Goal: Information Seeking & Learning: Learn about a topic

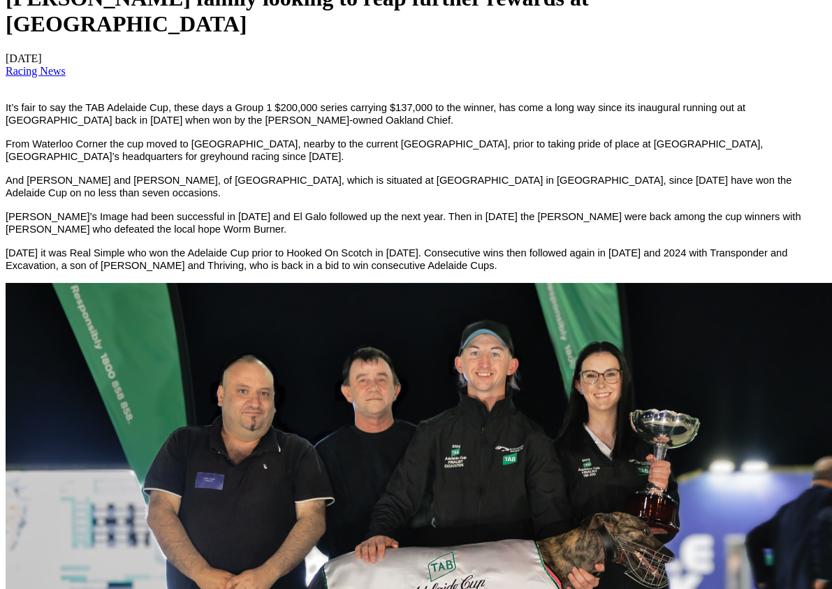
scroll to position [486, 0]
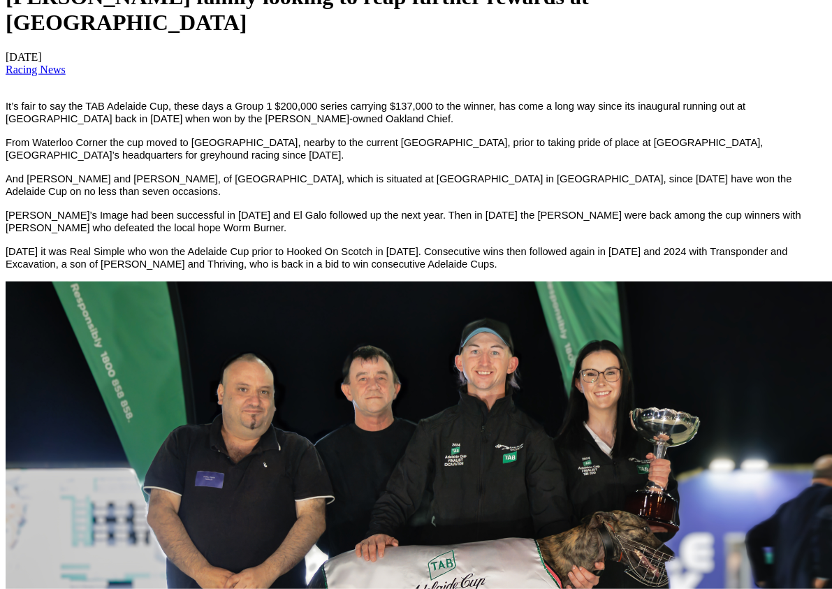
click at [757, 326] on img at bounding box center [425, 561] width 838 height 559
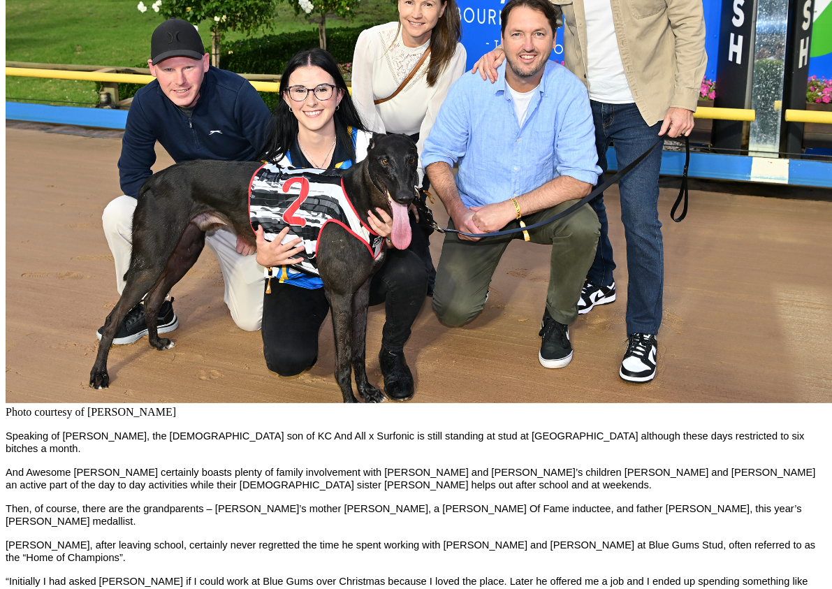
scroll to position [1654, 0]
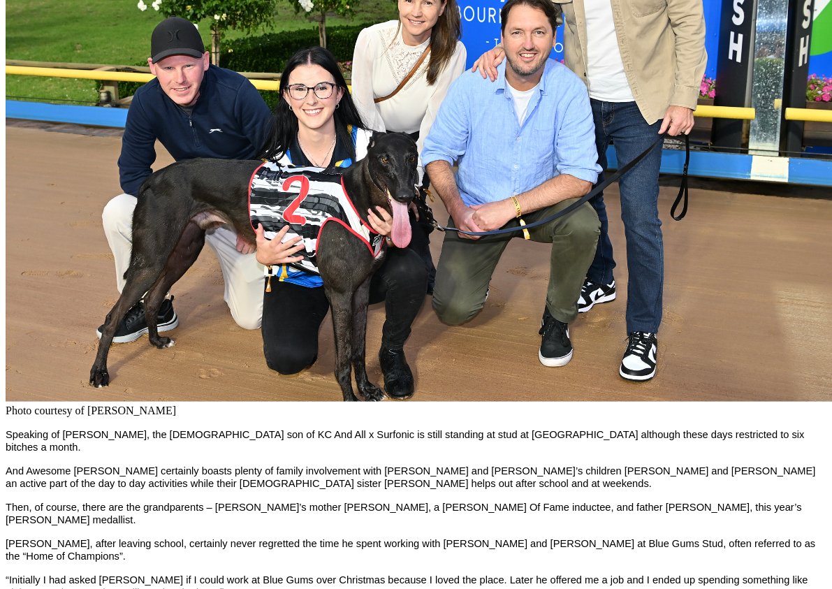
click at [798, 293] on img at bounding box center [425, 122] width 838 height 559
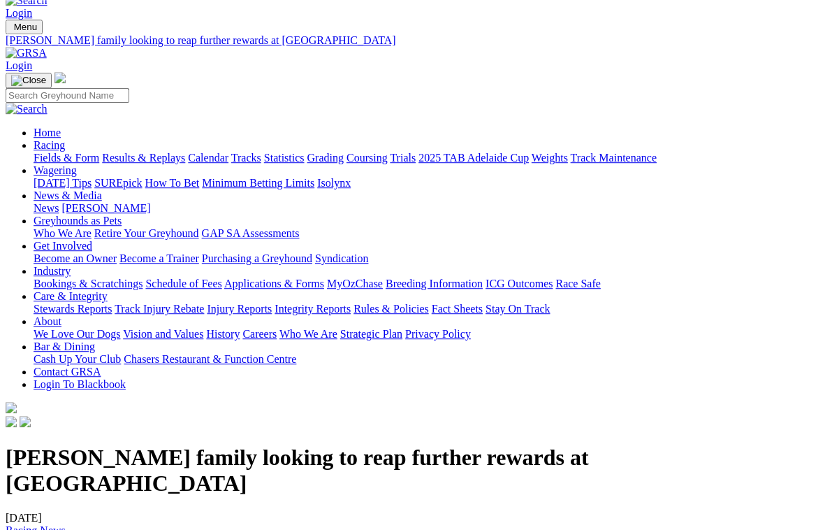
scroll to position [0, 0]
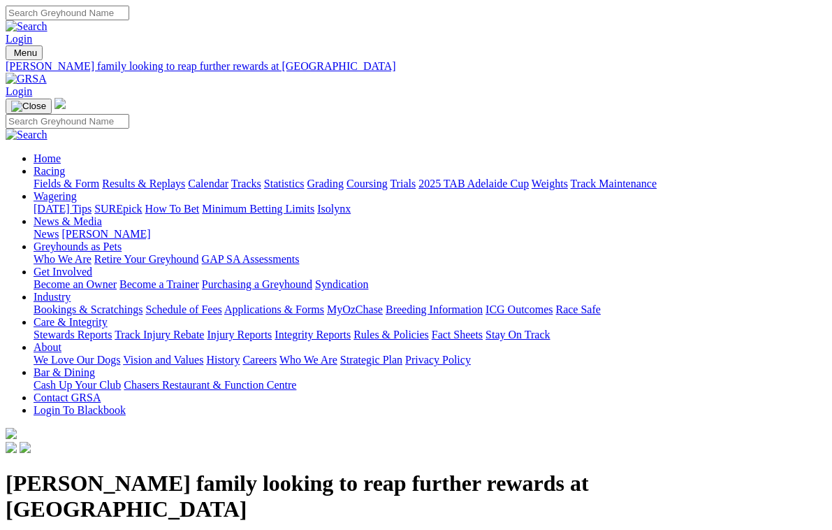
click at [102, 215] on link "News & Media" at bounding box center [68, 221] width 68 height 12
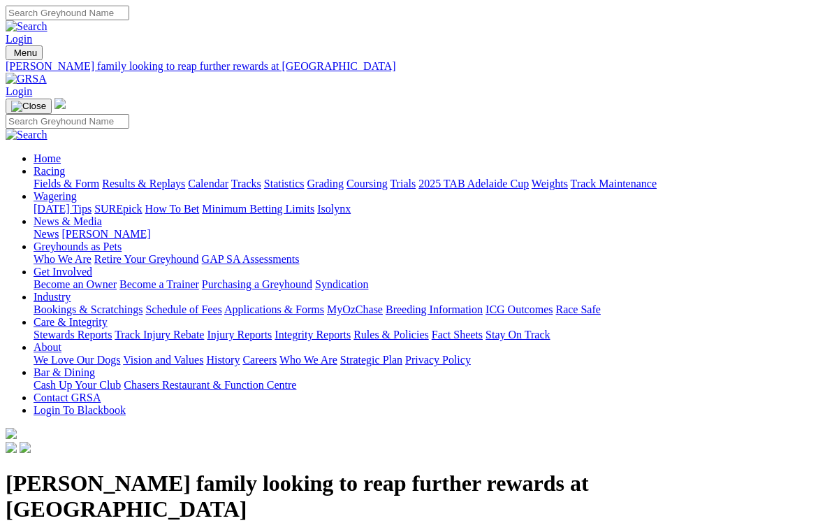
click at [102, 215] on link "News & Media" at bounding box center [68, 221] width 68 height 12
click at [150, 228] on link "[PERSON_NAME]" at bounding box center [105, 234] width 89 height 12
